Goal: Use online tool/utility

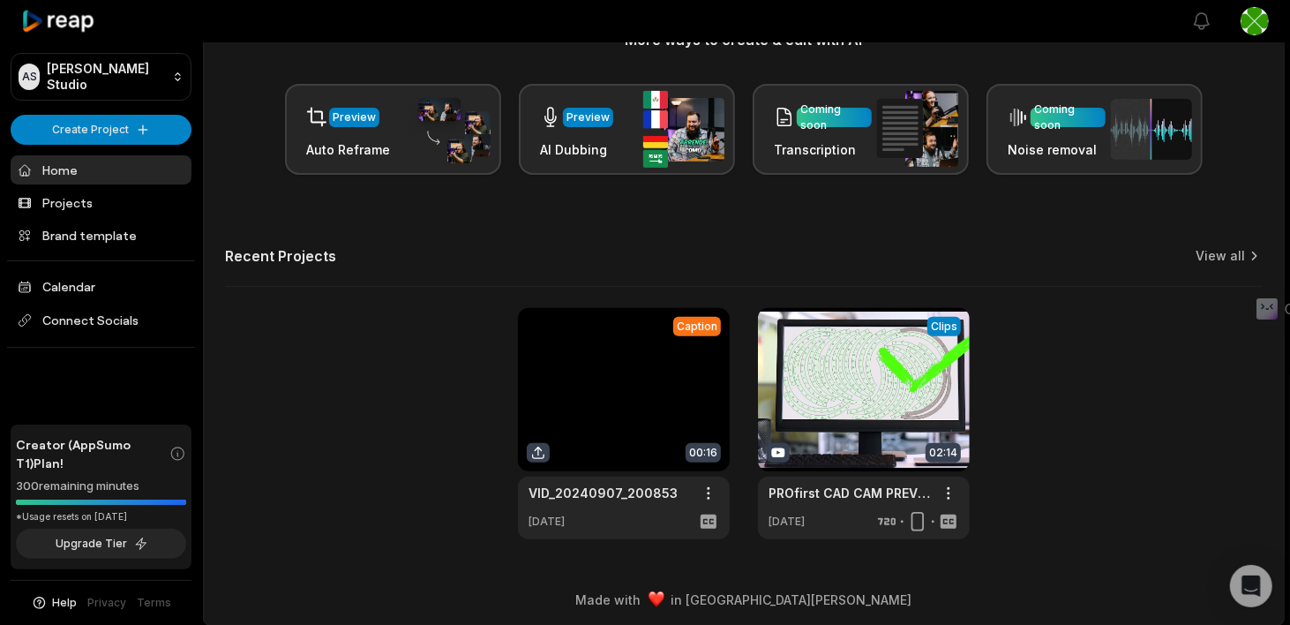
scroll to position [255, 0]
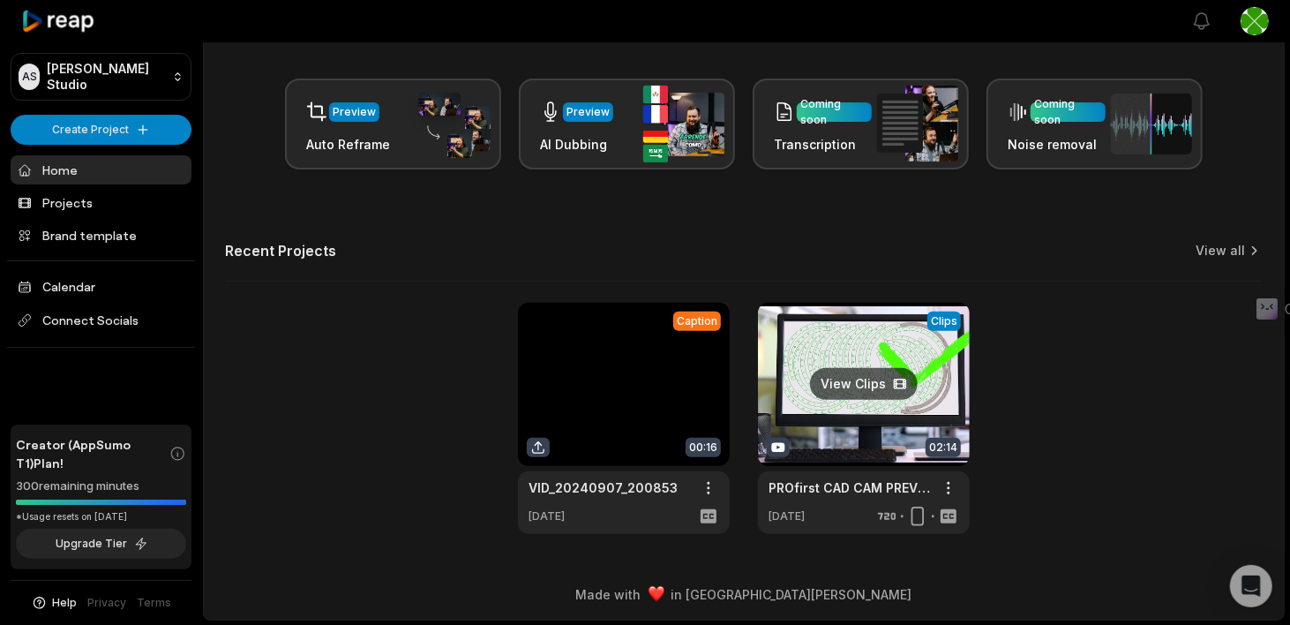
click at [840, 415] on link at bounding box center [864, 418] width 212 height 231
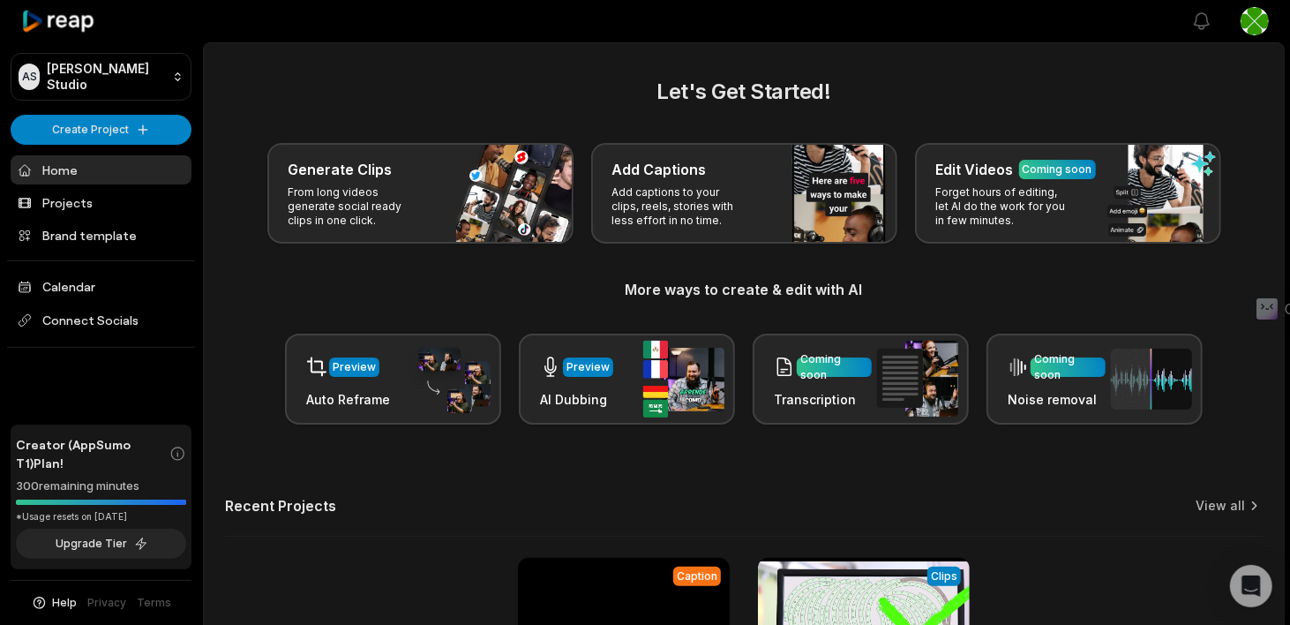
scroll to position [255, 0]
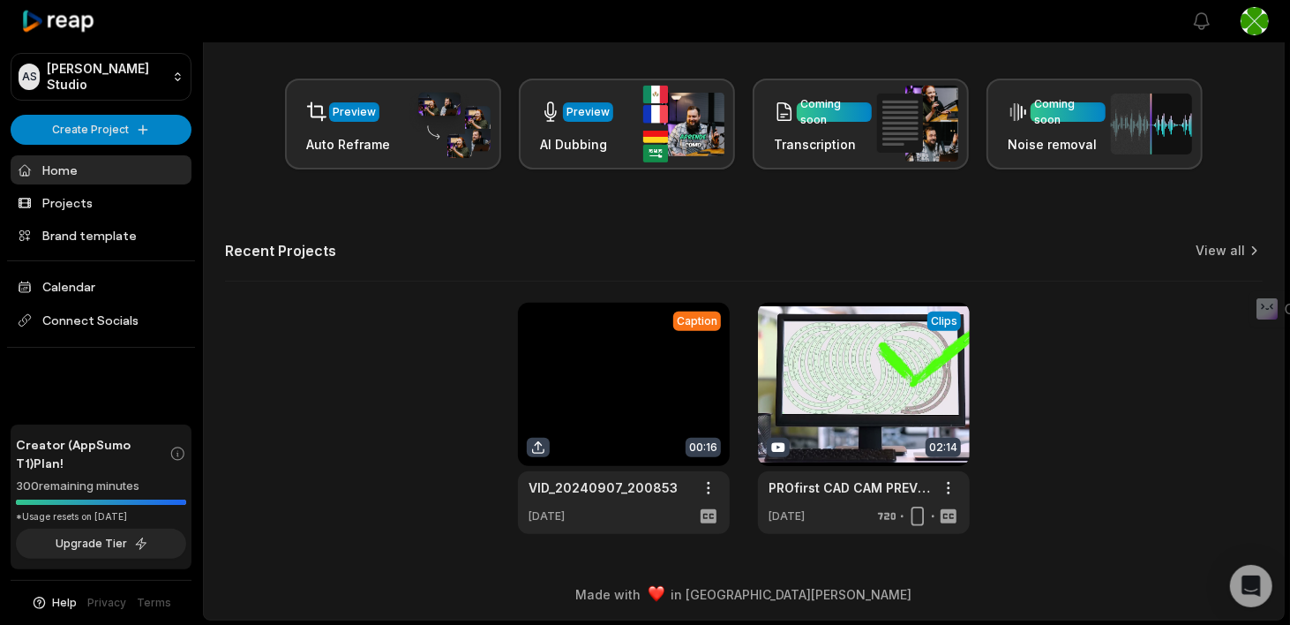
click at [598, 381] on link at bounding box center [624, 418] width 212 height 231
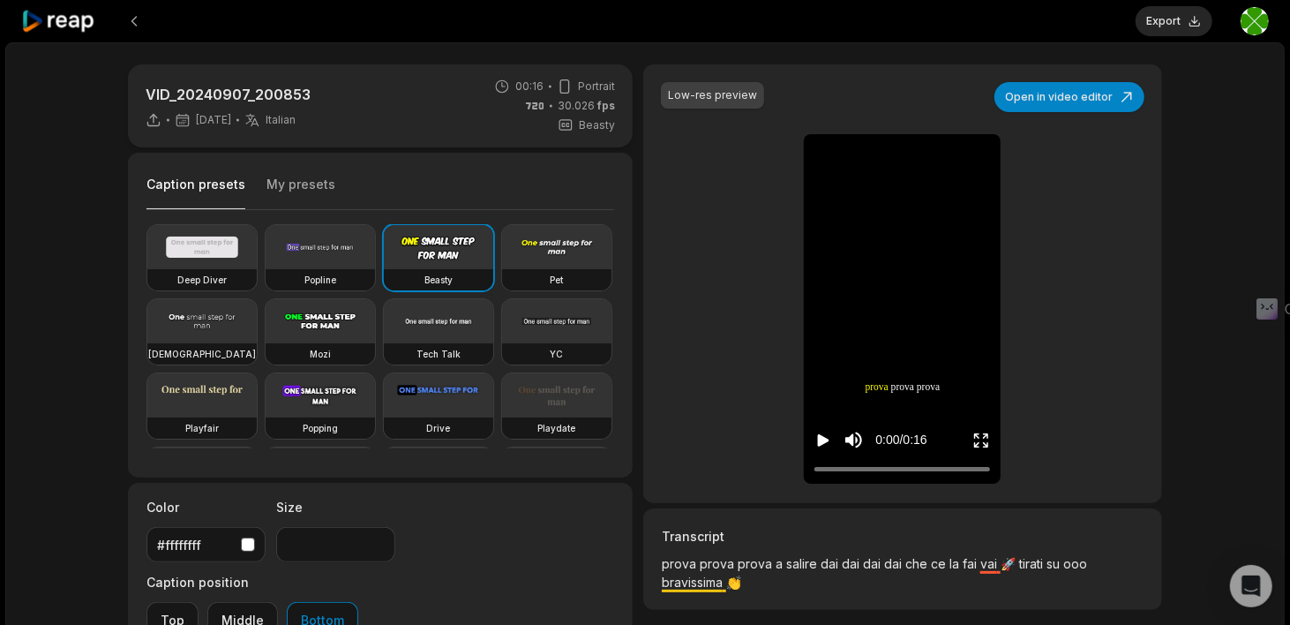
click at [822, 439] on icon "Play video" at bounding box center [823, 440] width 11 height 12
click at [879, 467] on div at bounding box center [903, 468] width 176 height 11
drag, startPoint x: 830, startPoint y: 436, endPoint x: 828, endPoint y: 409, distance: 27.5
click at [830, 436] on icon "Pause video" at bounding box center [824, 441] width 18 height 18
click at [136, 29] on button at bounding box center [134, 21] width 32 height 32
